Goal: Task Accomplishment & Management: Complete application form

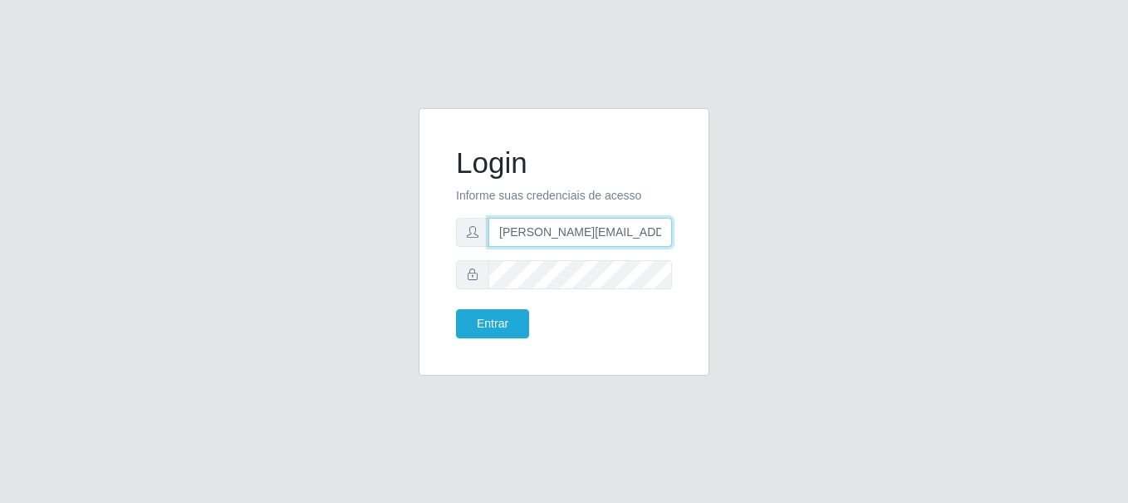
type input "[PERSON_NAME][EMAIL_ADDRESS][PERSON_NAME][DOMAIN_NAME]"
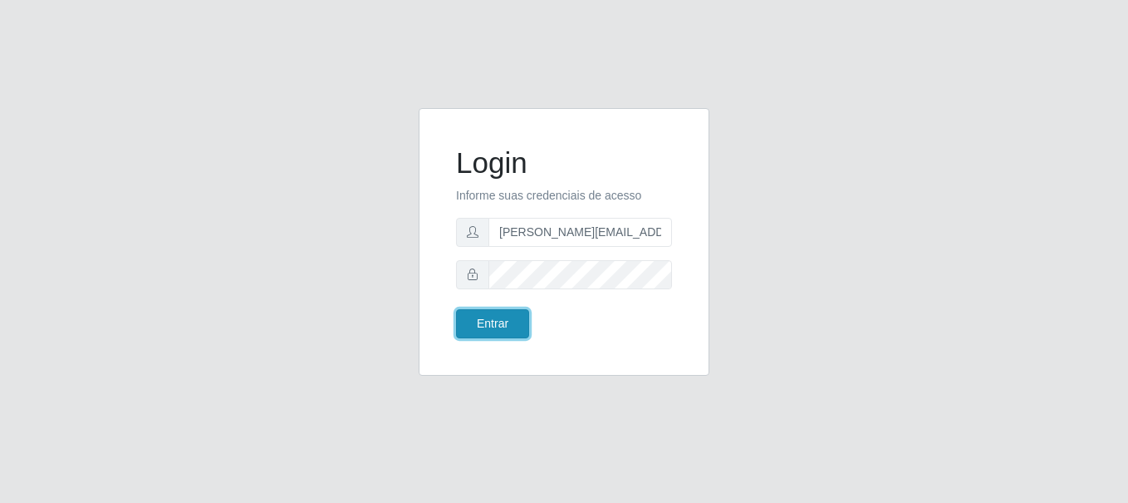
click at [492, 323] on button "Entrar" at bounding box center [492, 323] width 73 height 29
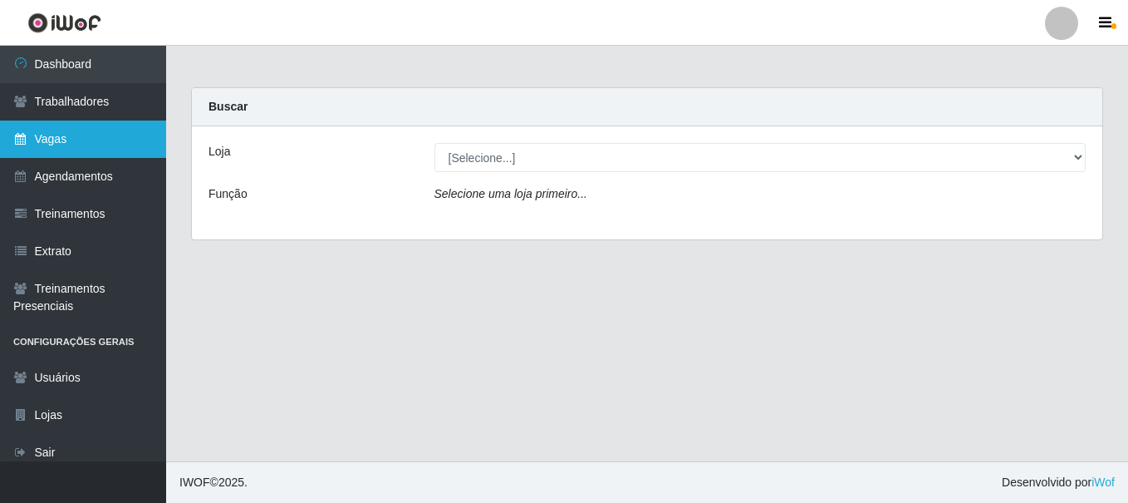
click at [83, 139] on link "Vagas" at bounding box center [83, 138] width 166 height 37
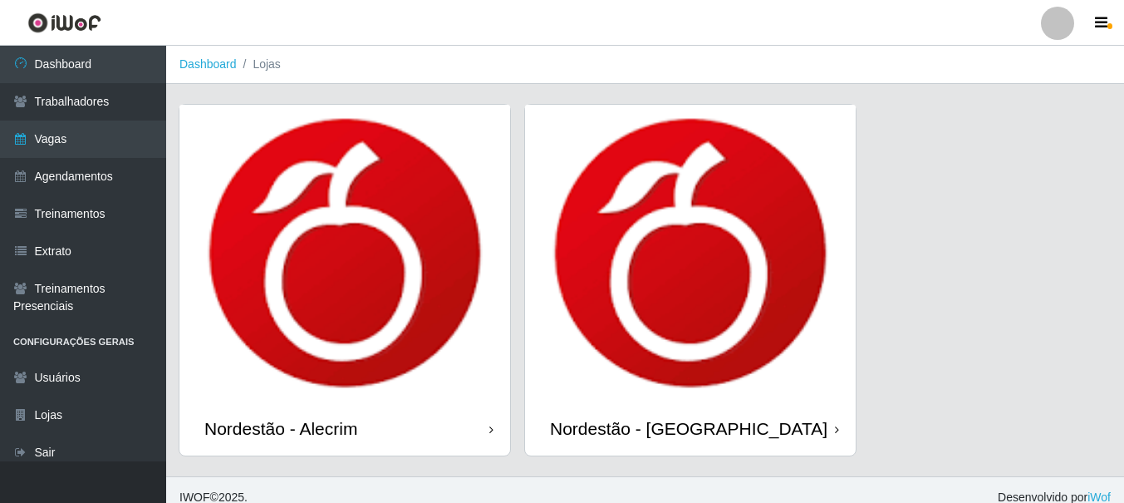
click at [284, 428] on div "Nordestão - Alecrim" at bounding box center [280, 428] width 153 height 21
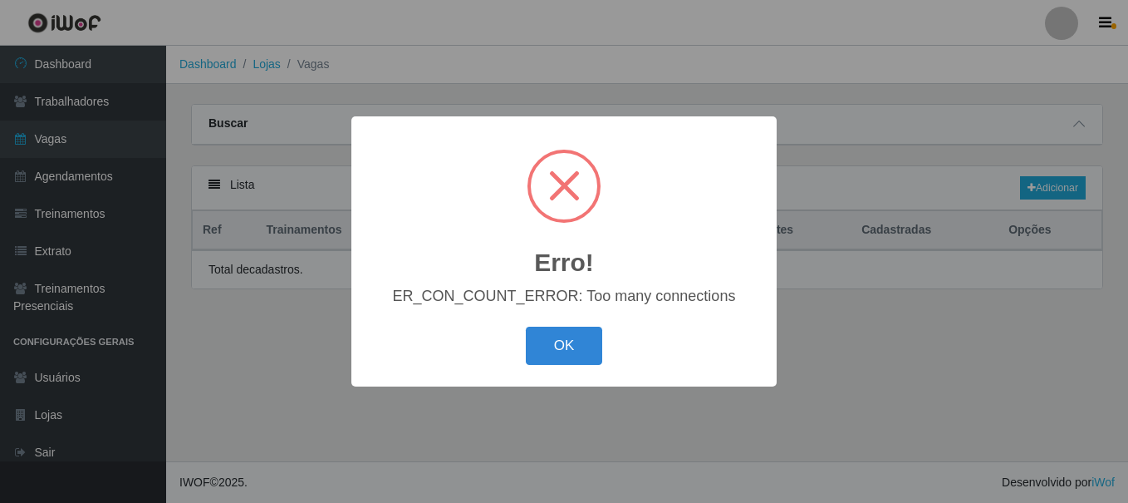
click at [526, 326] on button "OK" at bounding box center [564, 345] width 77 height 39
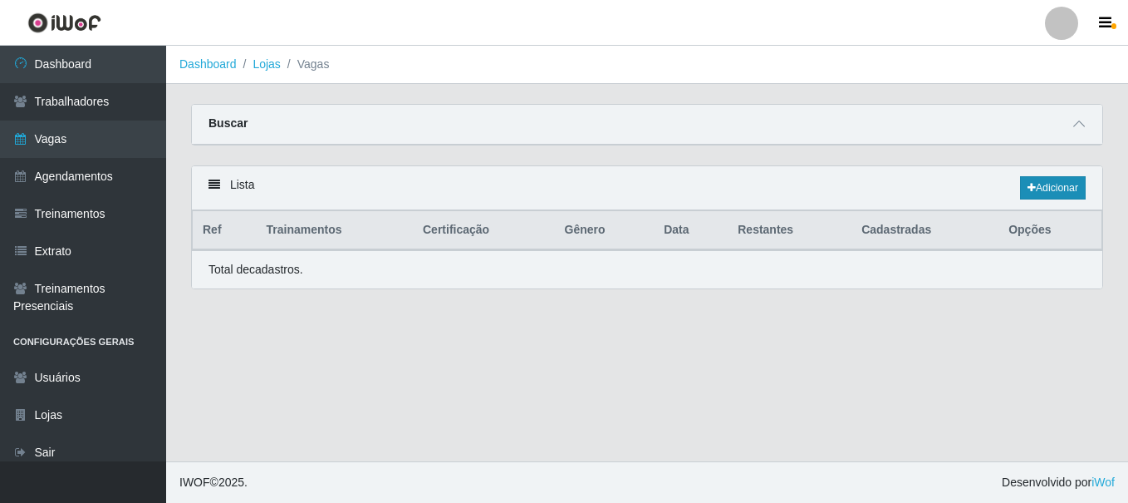
click at [1051, 189] on link "Adicionar" at bounding box center [1053, 187] width 66 height 23
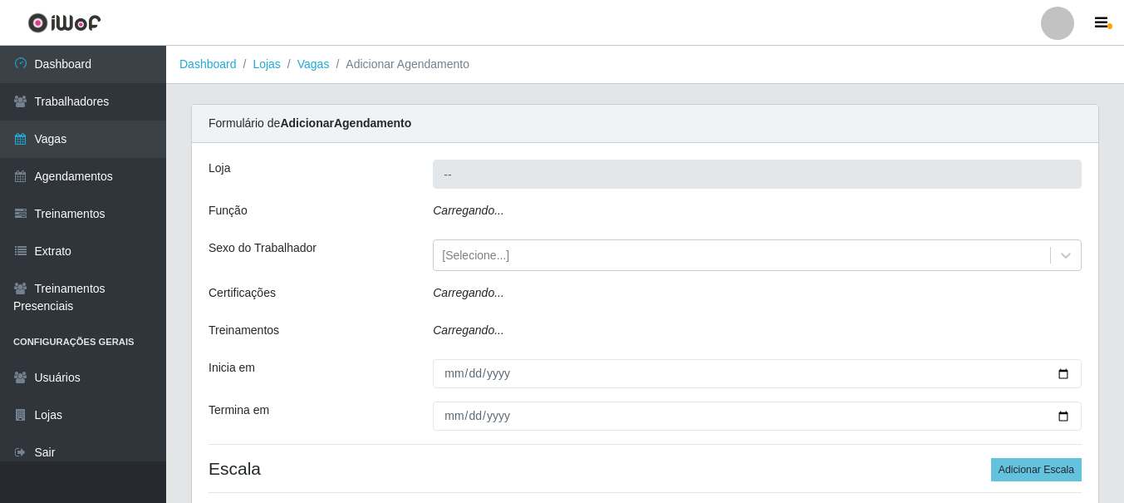
type input "Nordestão - Alecrim"
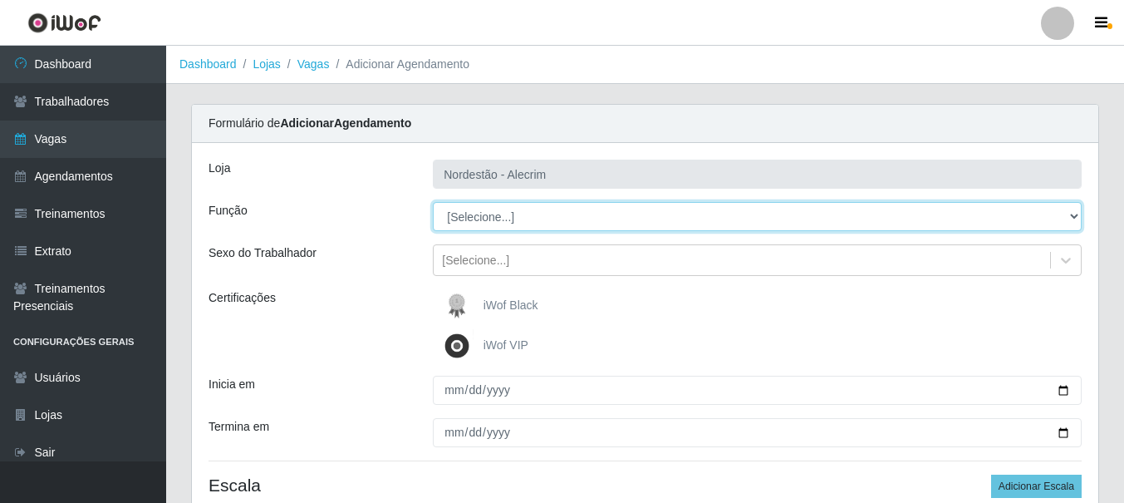
select select "1"
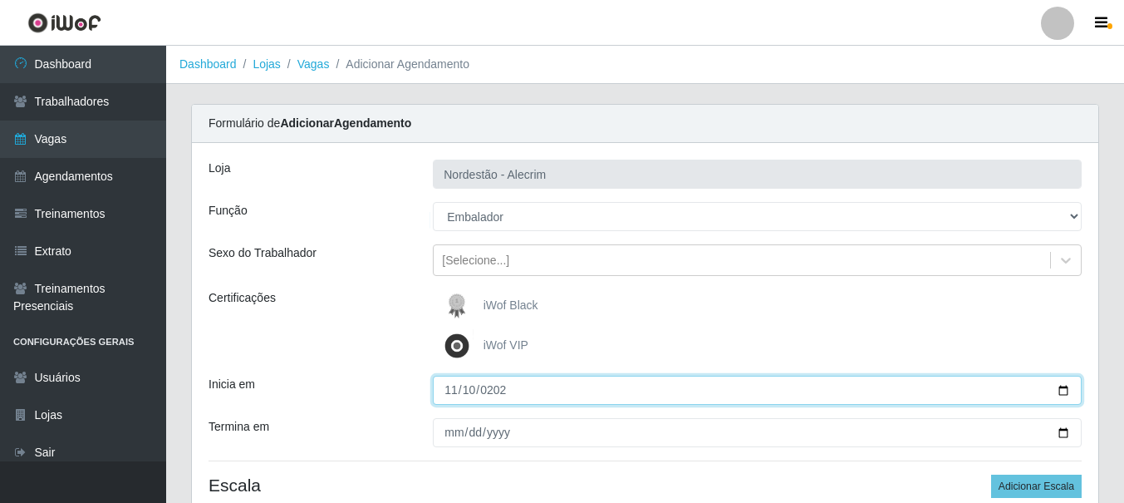
type input "[DATE]"
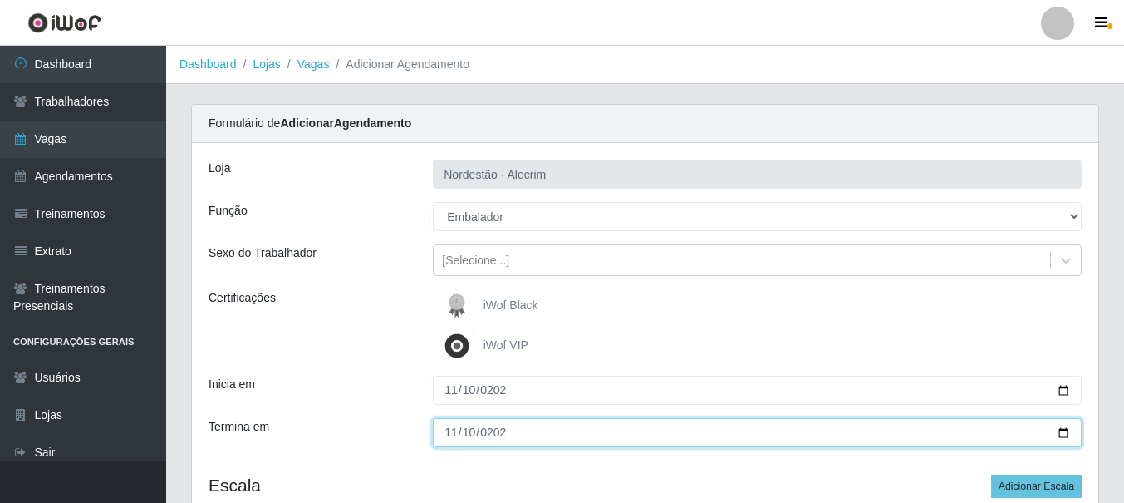
type input "[DATE]"
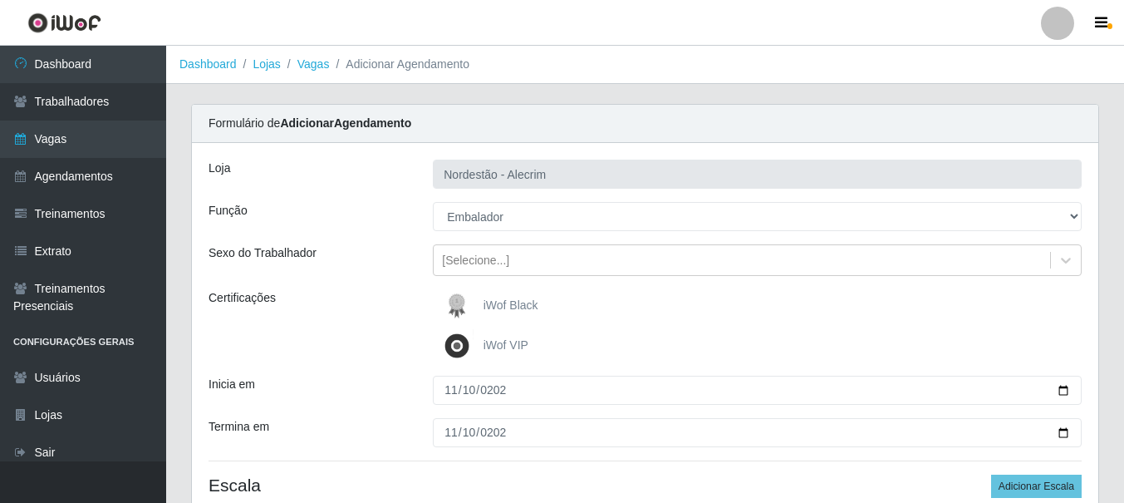
click at [757, 306] on div "iWof Black" at bounding box center [757, 305] width 649 height 33
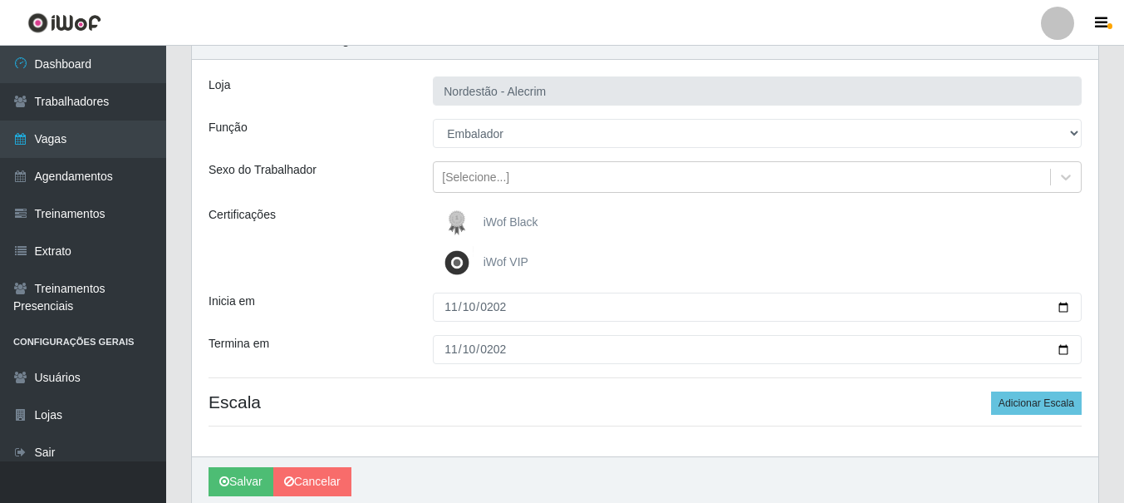
scroll to position [149, 0]
